Goal: Browse casually: Explore the website without a specific task or goal

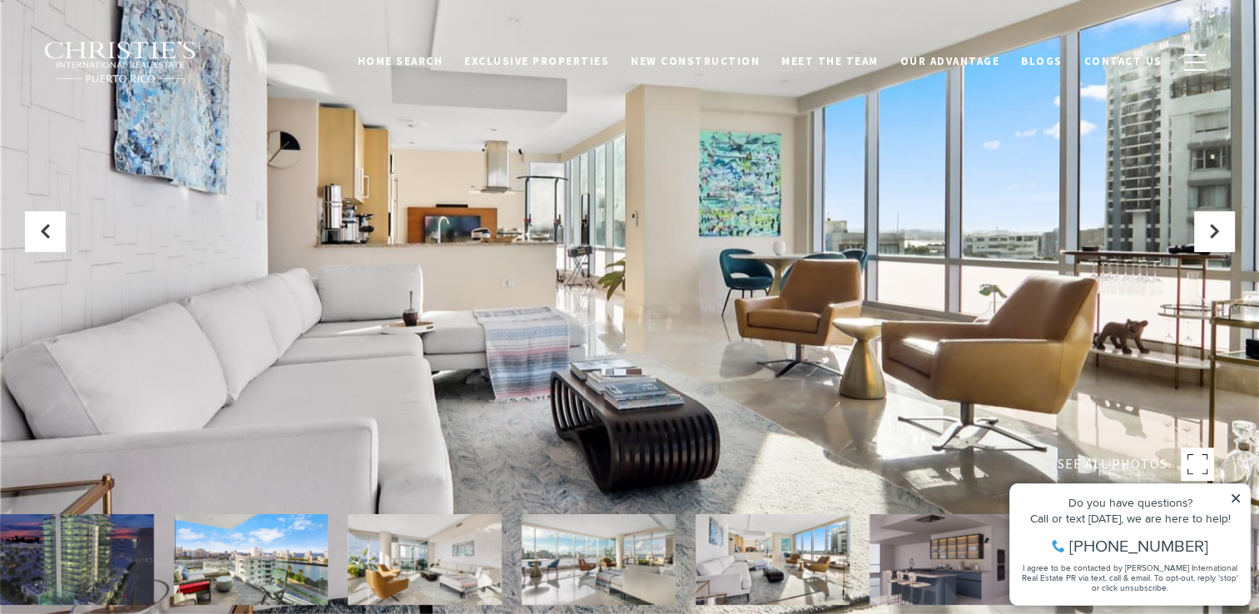
click at [113, 546] on img at bounding box center [77, 559] width 154 height 91
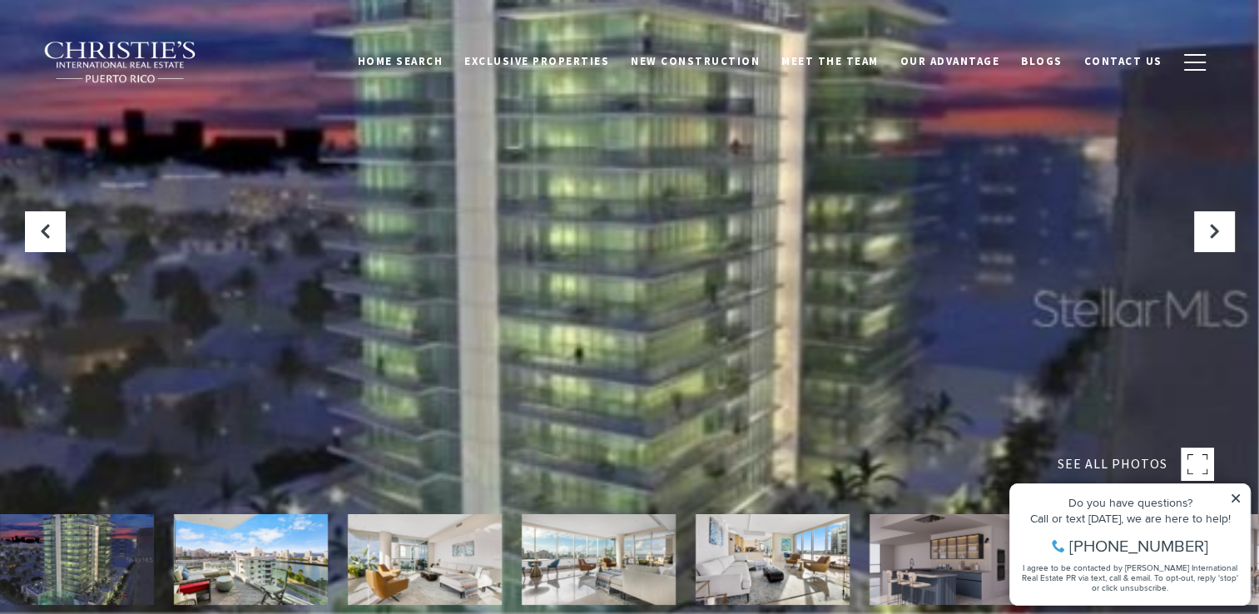
click at [1235, 501] on icon at bounding box center [1236, 498] width 12 height 12
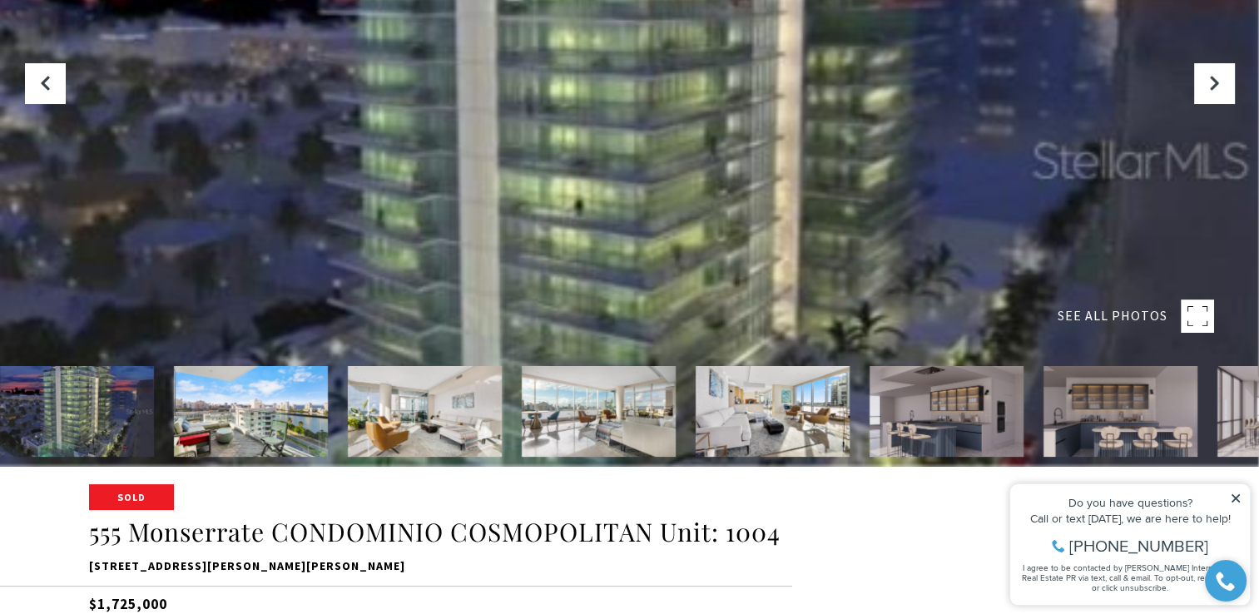
scroll to position [246, 0]
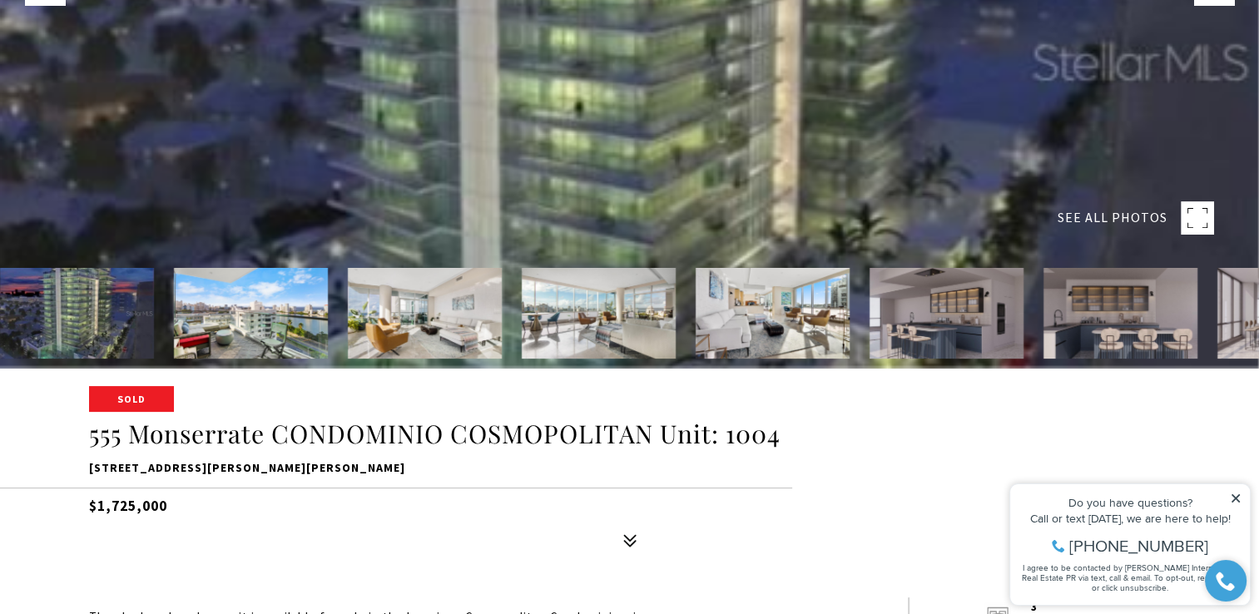
click at [216, 314] on img at bounding box center [251, 313] width 154 height 91
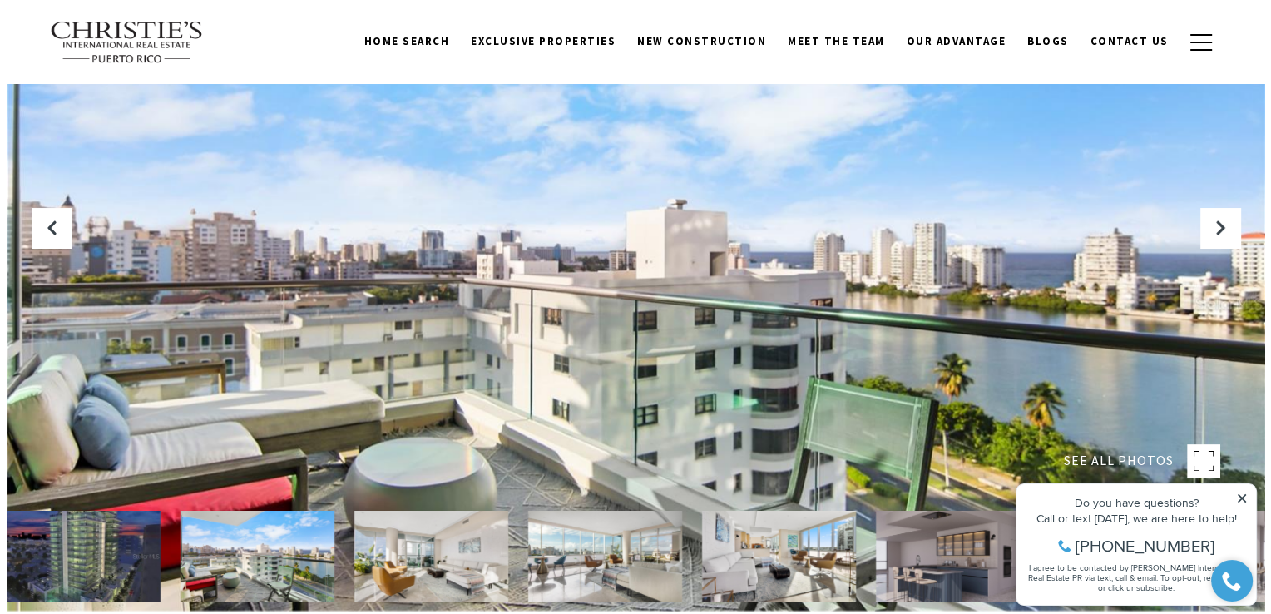
scroll to position [0, 0]
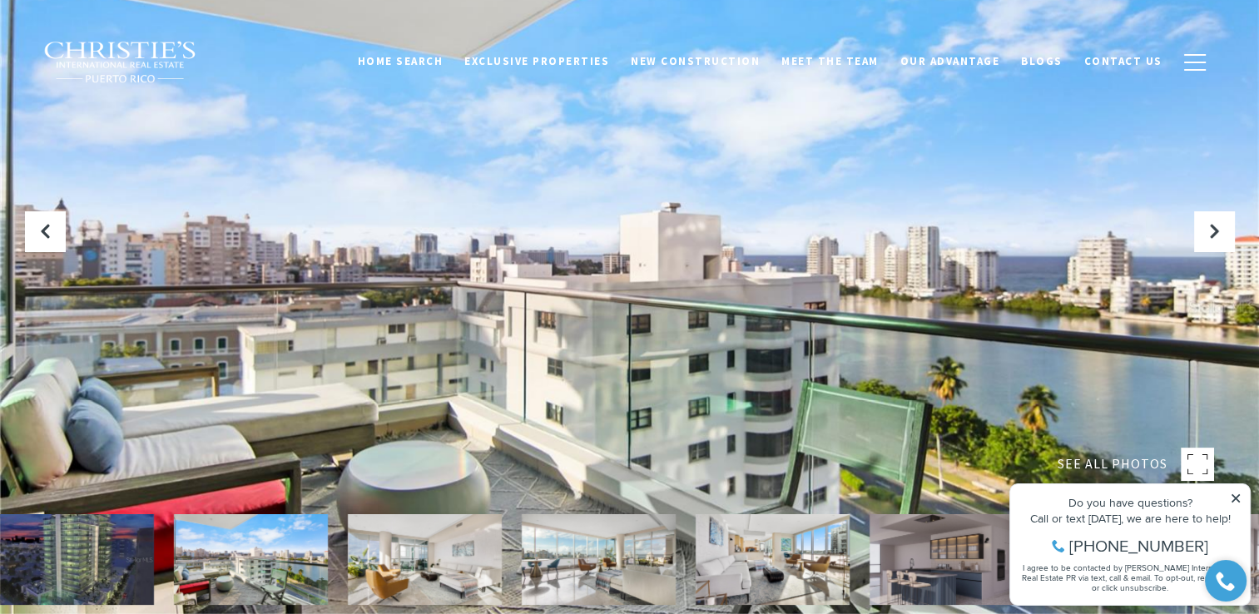
click at [415, 558] on img at bounding box center [425, 559] width 154 height 91
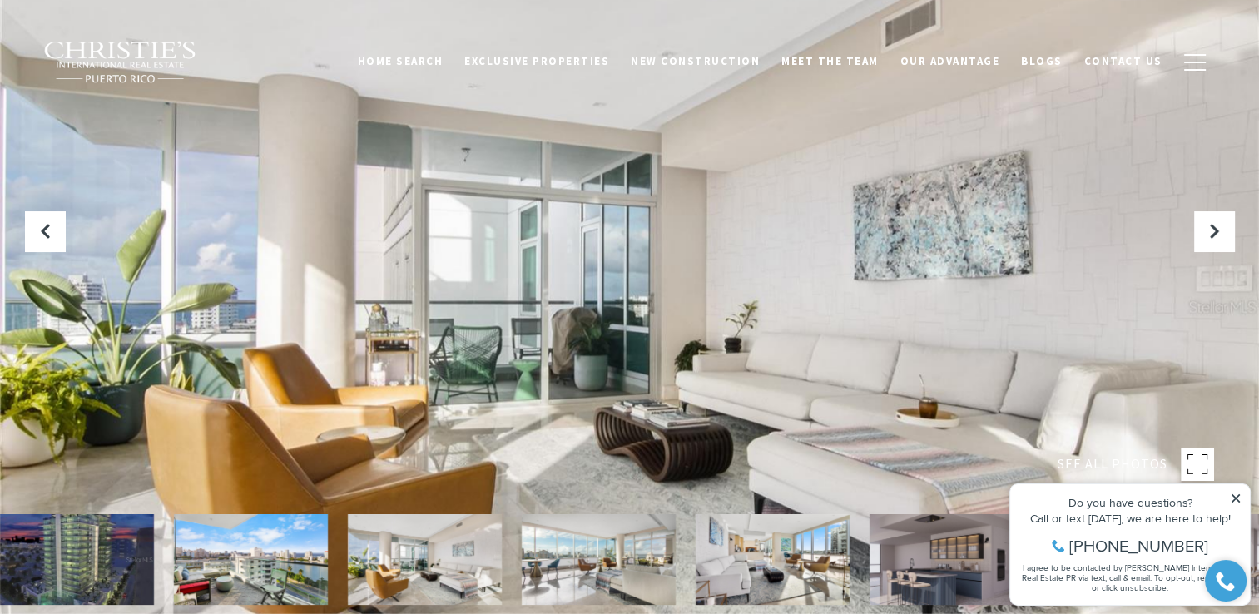
click at [538, 576] on img at bounding box center [599, 559] width 154 height 91
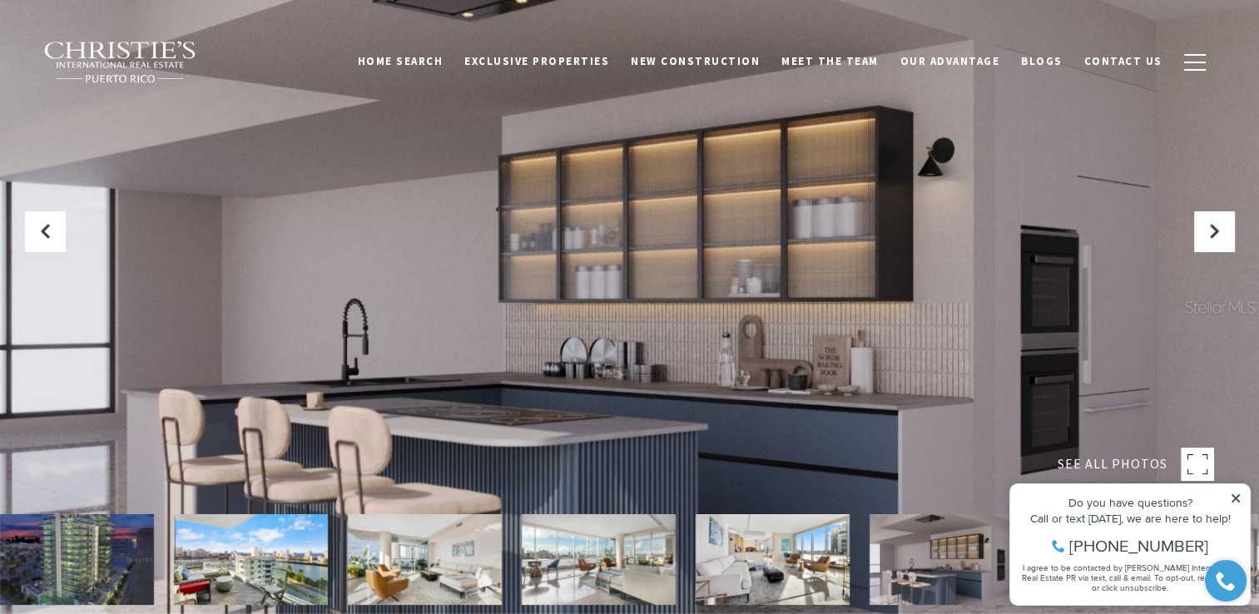
click at [716, 559] on img at bounding box center [772, 559] width 154 height 91
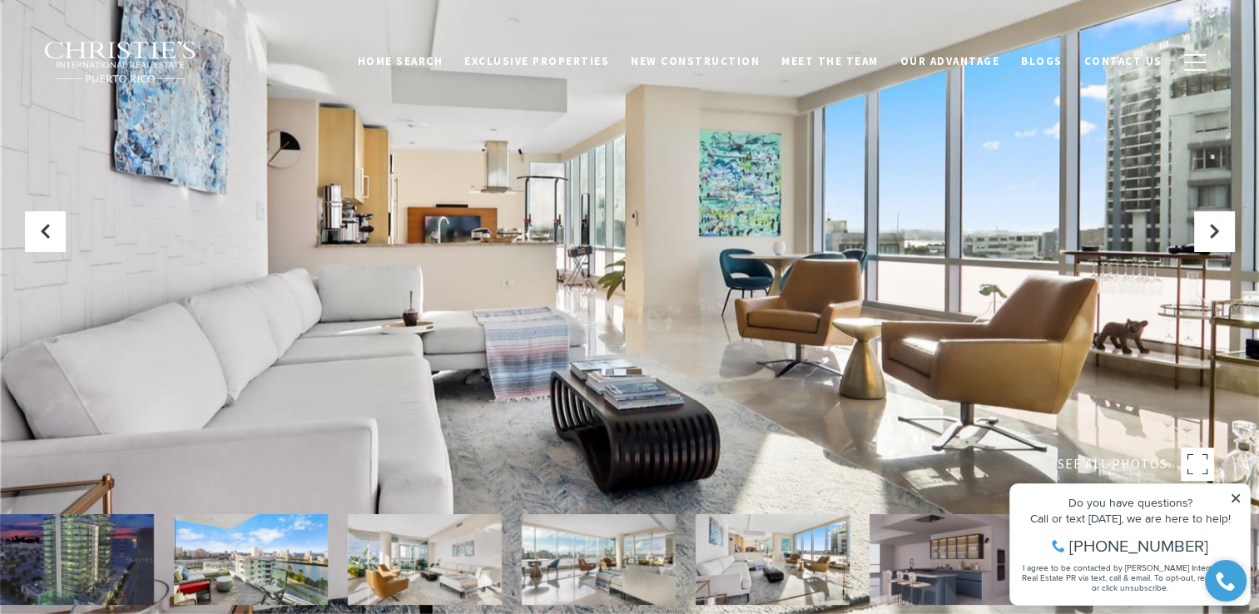
click at [904, 579] on img at bounding box center [946, 559] width 154 height 91
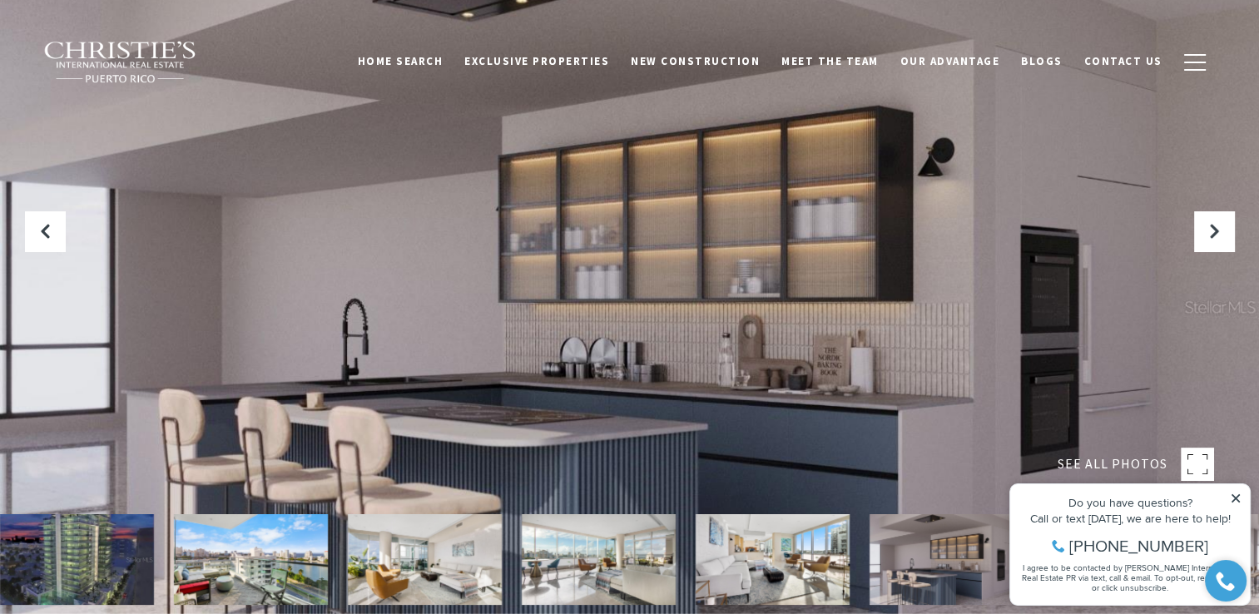
click at [1241, 499] on icon at bounding box center [1236, 498] width 12 height 12
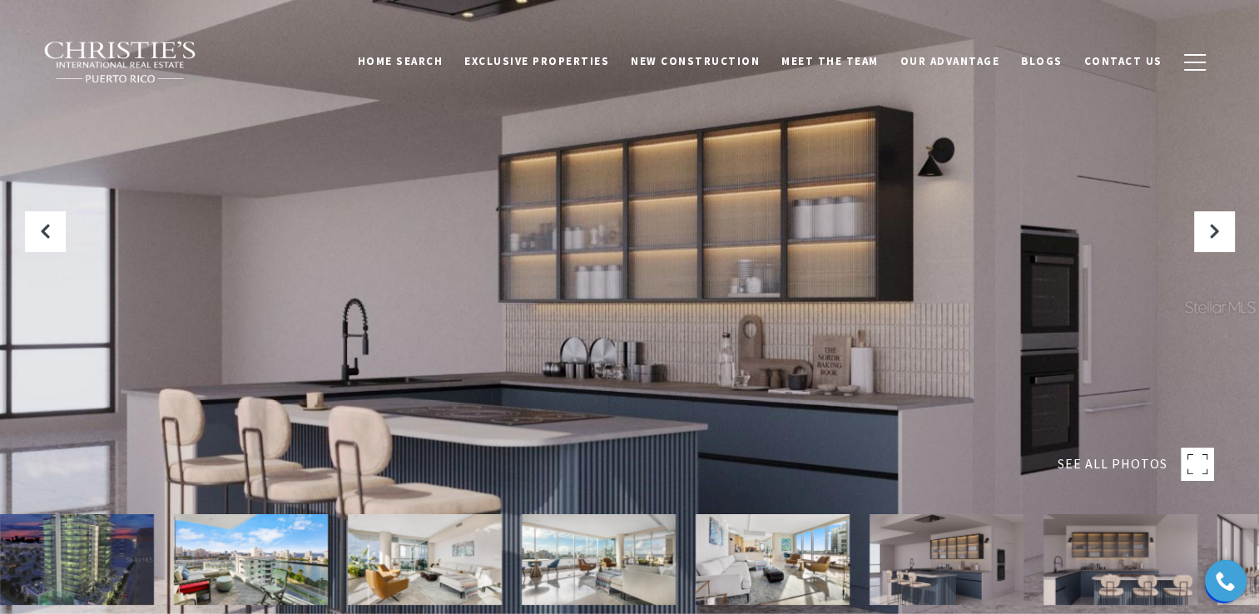
click at [1180, 457] on rect at bounding box center [1196, 464] width 33 height 33
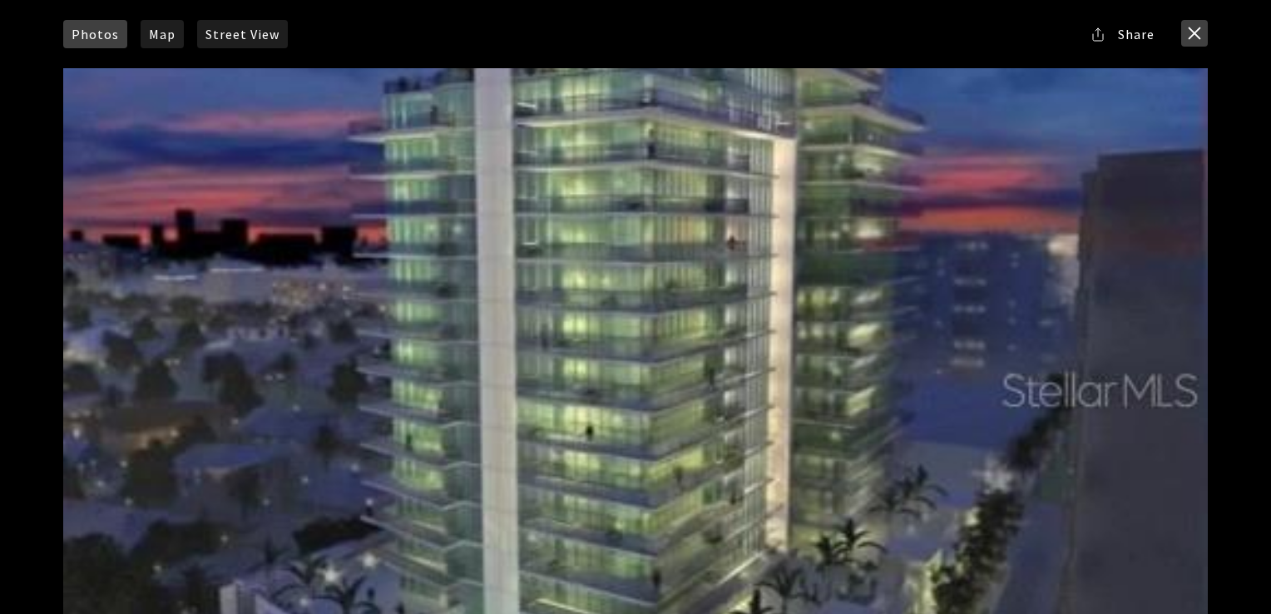
click at [1190, 36] on button "close modal" at bounding box center [1194, 33] width 27 height 27
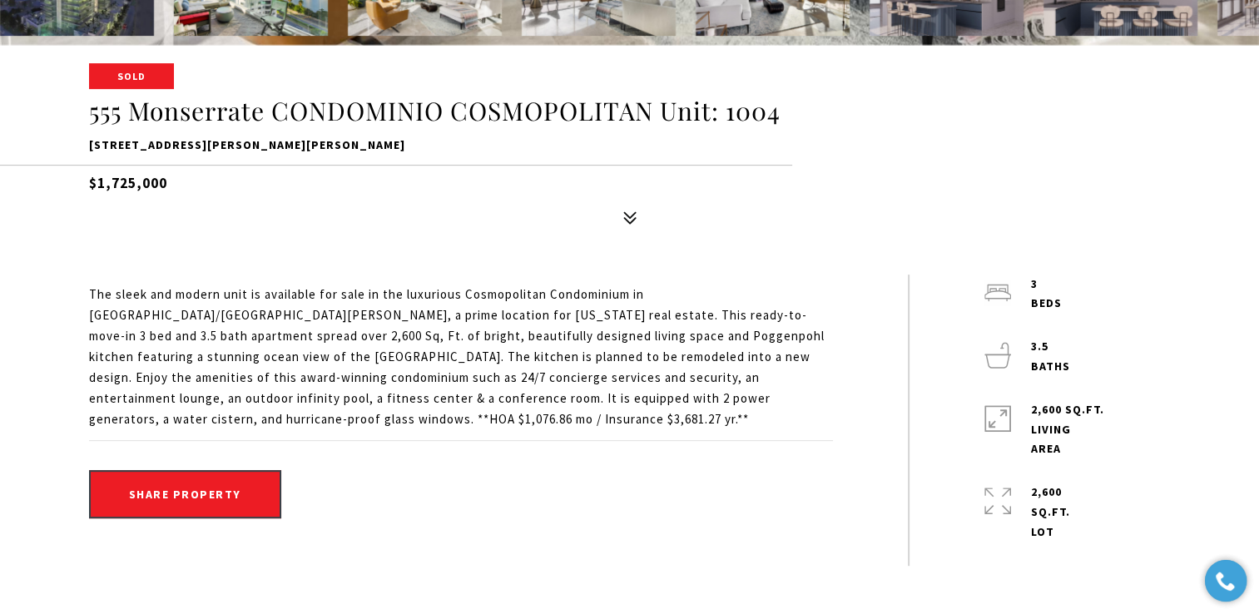
scroll to position [644, 0]
